Goal: Information Seeking & Learning: Understand process/instructions

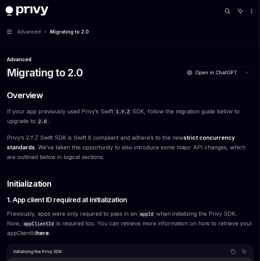
click at [20, 32] on span "Advanced" at bounding box center [28, 32] width 23 height 8
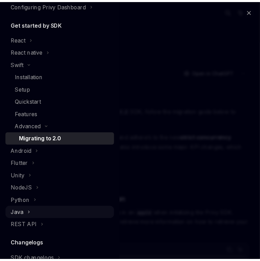
scroll to position [83, 0]
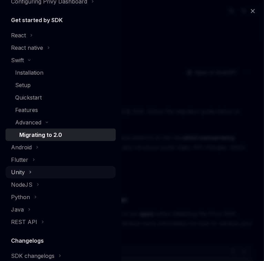
click at [35, 172] on div "Unity" at bounding box center [61, 172] width 110 height 12
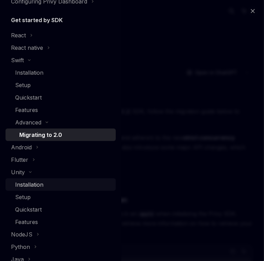
click at [49, 188] on div "Installation" at bounding box center [63, 184] width 97 height 8
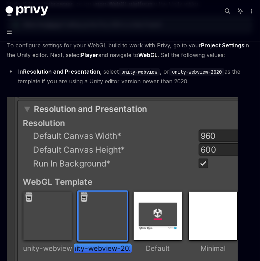
scroll to position [690, 0]
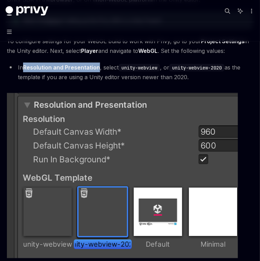
drag, startPoint x: 25, startPoint y: 66, endPoint x: 98, endPoint y: 67, distance: 72.8
click at [98, 67] on strong "Resolution and Presentation" at bounding box center [61, 67] width 77 height 7
click at [99, 67] on strong "Resolution and Presentation" at bounding box center [61, 67] width 77 height 7
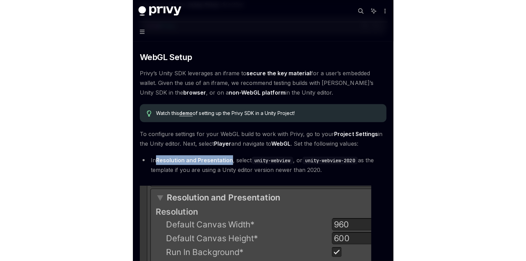
scroll to position [580, 0]
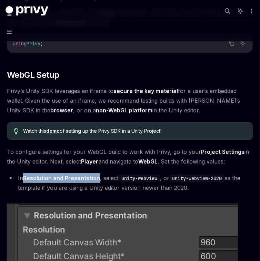
type textarea "*"
